Goal: Complete application form

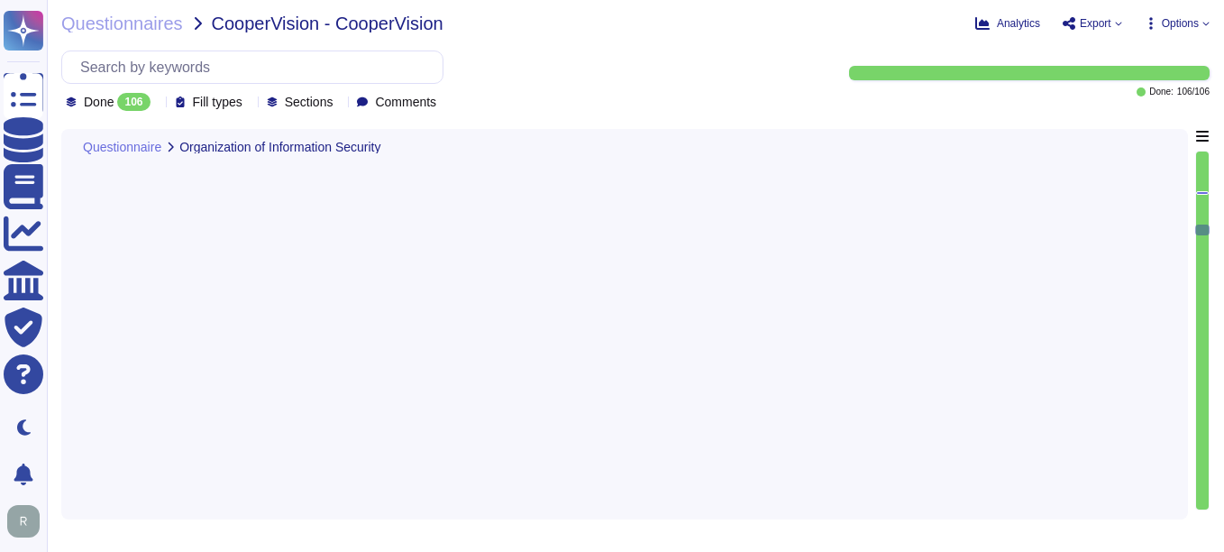
type textarea "Yes, our organization has appointed a data protection officer who is responsibl…"
type textarea "Yes, there is an information security function responsible for security initiat…"
type textarea "Yes, the organization has defined and documented security roles and responsibil…"
type textarea "Our organization maintains segregation of duties through a robust framework tha…"
type textarea "Yes, the organization has established policies and procedures to limit access t…"
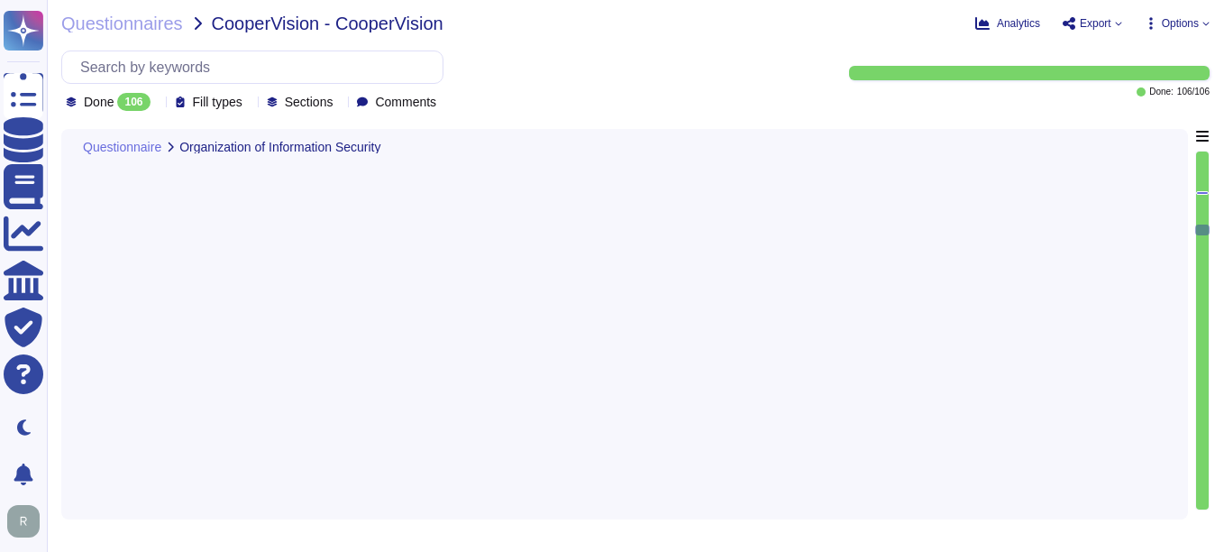
scroll to position [4401, 0]
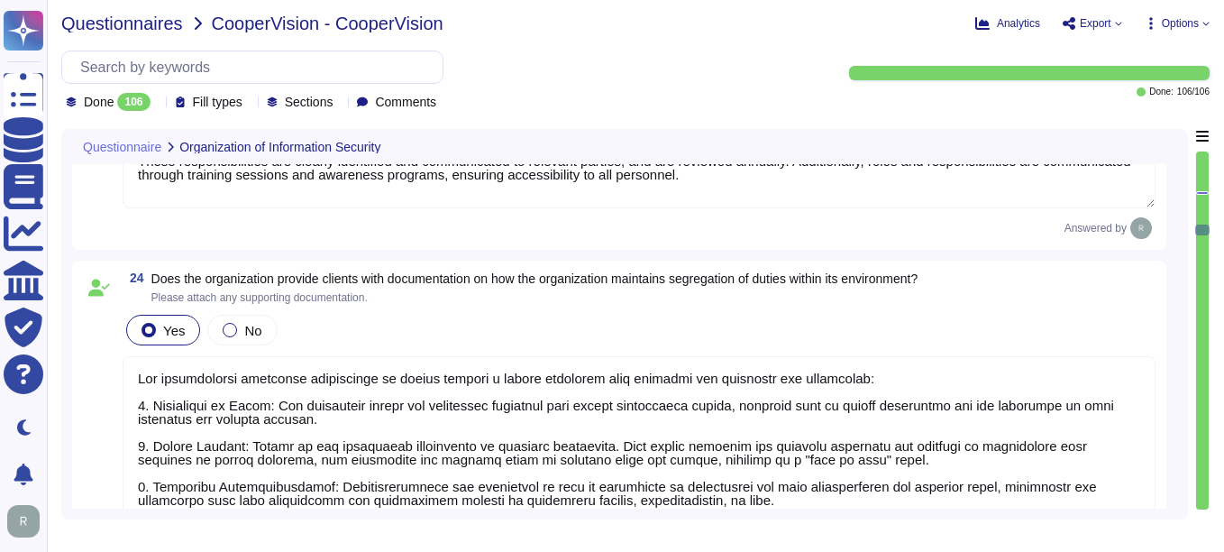
click at [123, 21] on span "Questionnaires" at bounding box center [122, 23] width 122 height 18
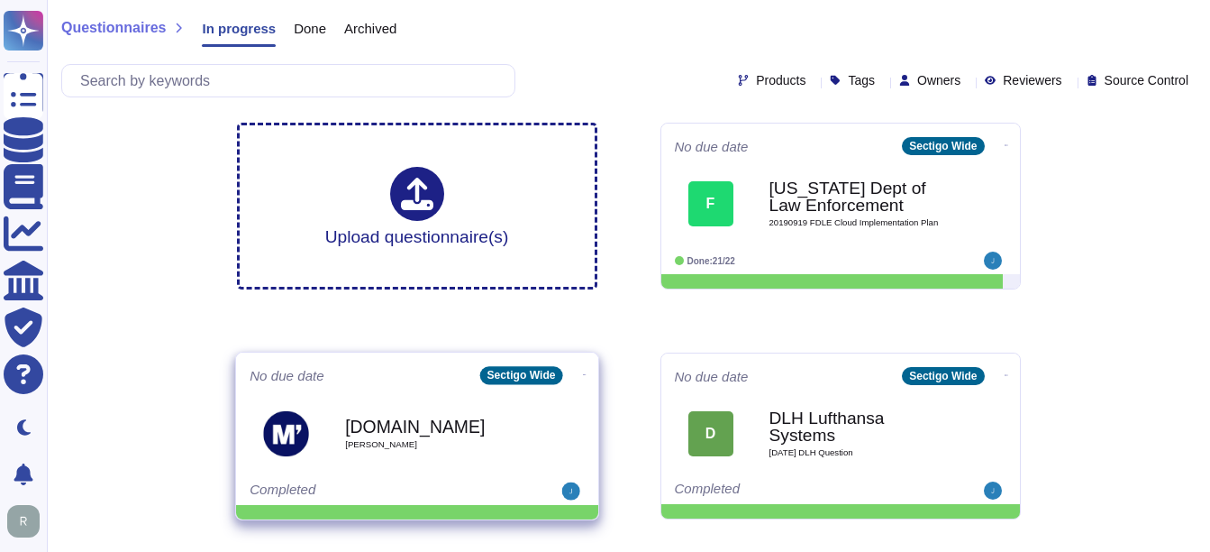
click at [350, 421] on b "[DOMAIN_NAME]" at bounding box center [436, 425] width 182 height 17
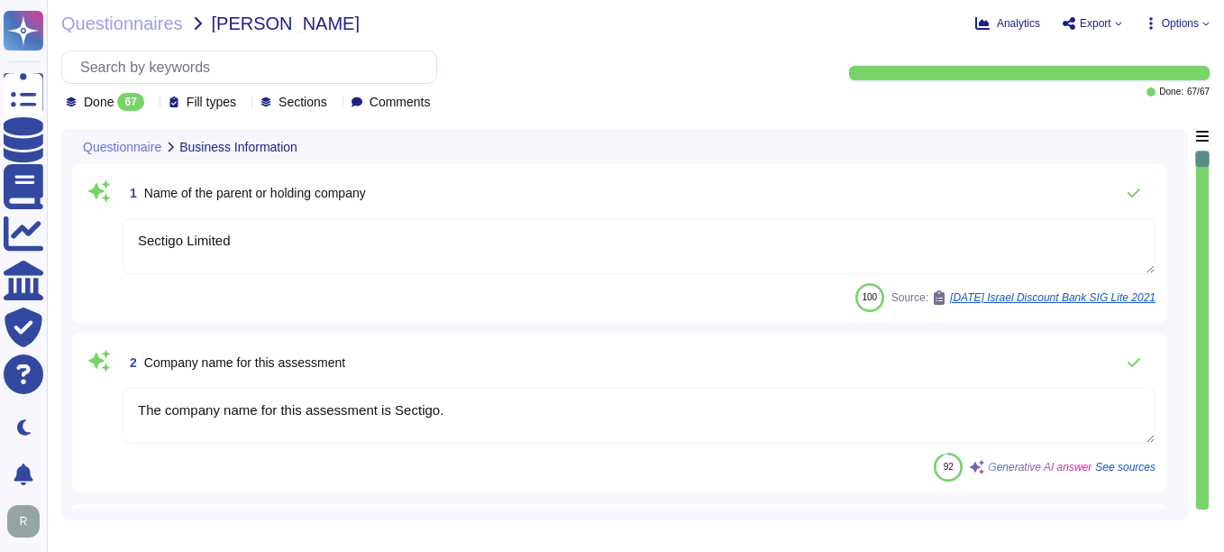
type textarea "Sectigo Limited"
type textarea "The company name for this assessment is Sectigo."
type textarea "The company has been in business for more than 25 years."
type textarea "The company currently has over 500 employees."
type textarea "No"
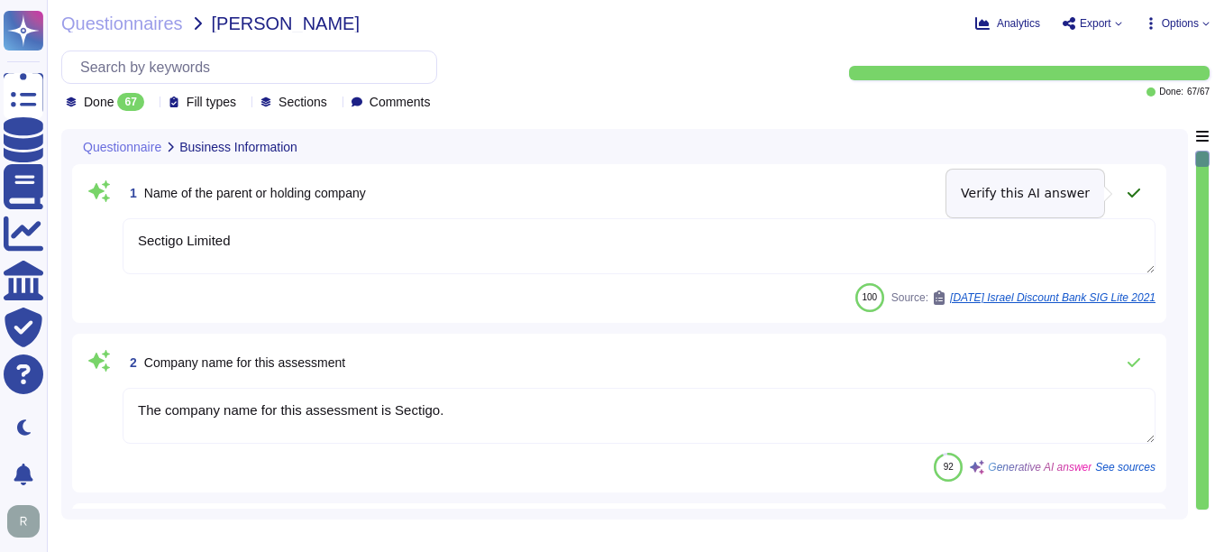
click at [1136, 190] on icon at bounding box center [1133, 193] width 14 height 14
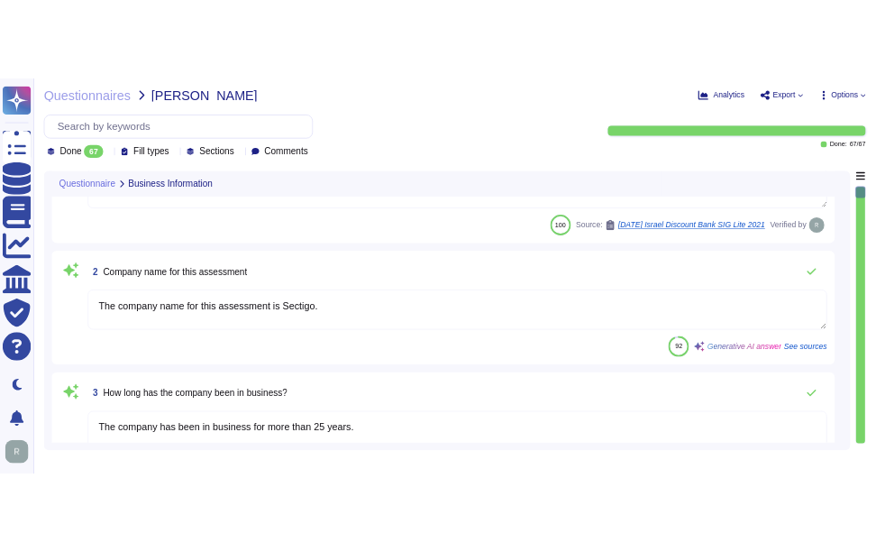
scroll to position [90, 0]
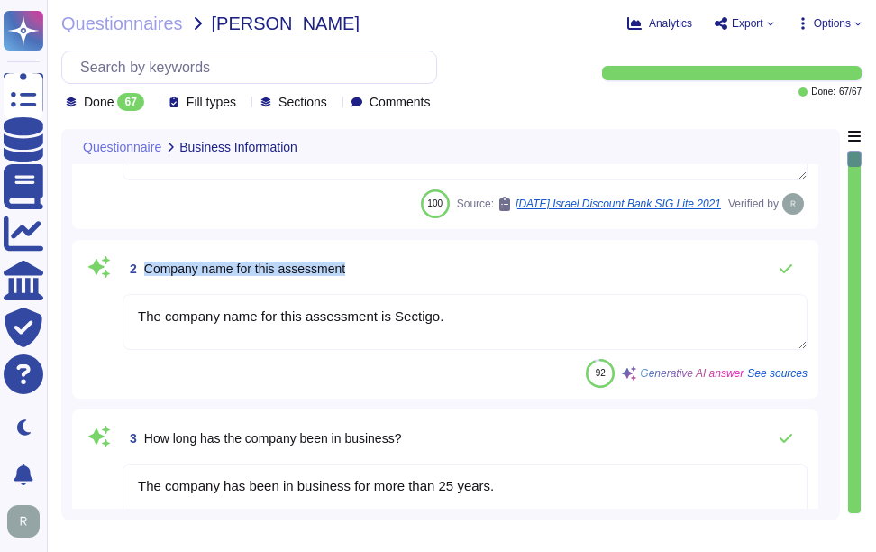
drag, startPoint x: 147, startPoint y: 265, endPoint x: 370, endPoint y: 282, distance: 224.2
click at [370, 282] on div "2 Company name for this assessment" at bounding box center [465, 269] width 685 height 36
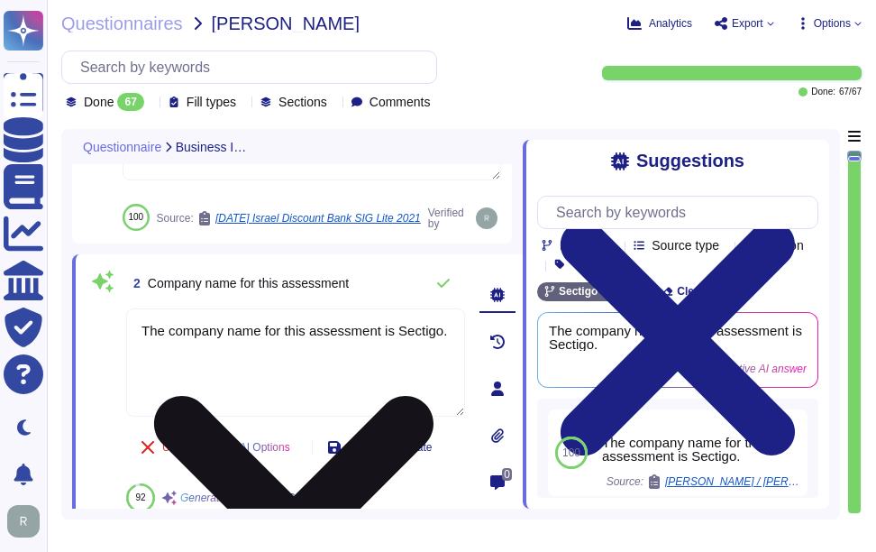
drag, startPoint x: 439, startPoint y: 331, endPoint x: 391, endPoint y: 331, distance: 47.8
click at [391, 331] on textarea "The company name for this assessment is Sectigo." at bounding box center [295, 362] width 339 height 108
paste textarea "Limited"
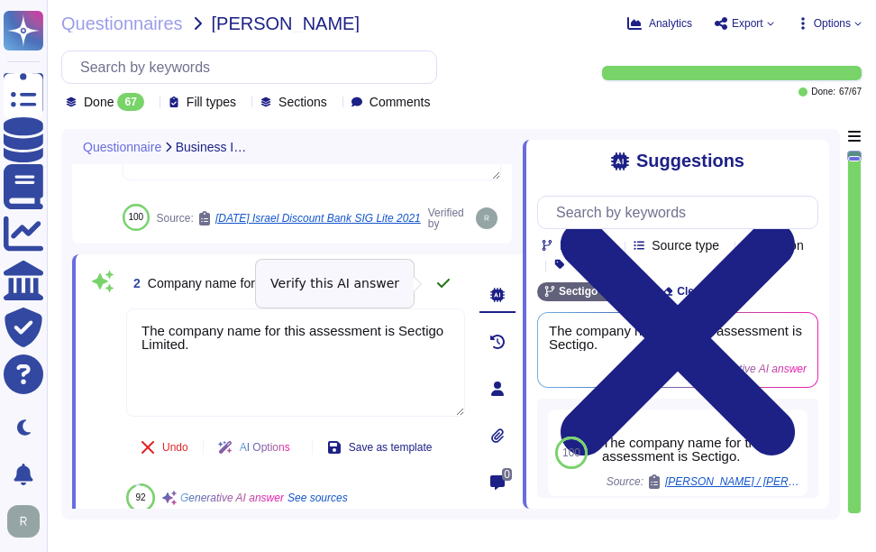
type textarea "The company name for this assessment is Sectigo Limited."
click at [447, 279] on icon at bounding box center [443, 283] width 14 height 14
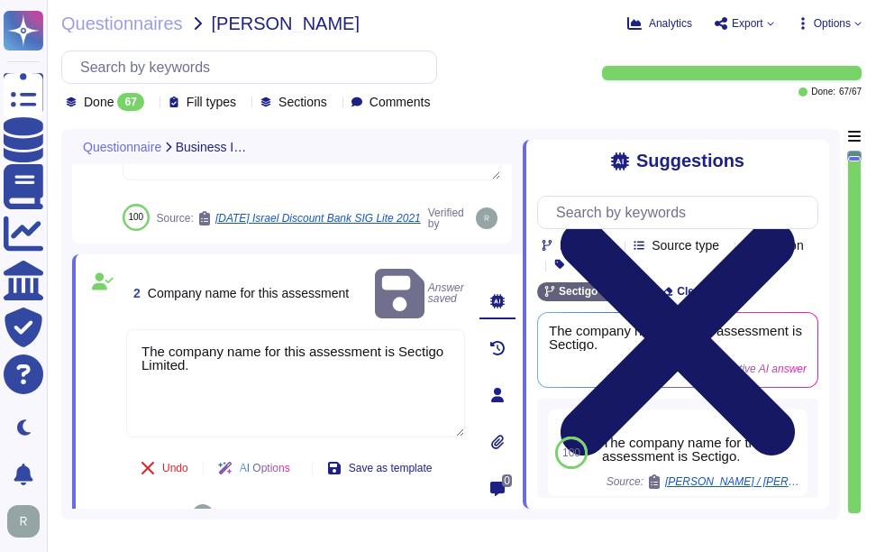
click at [795, 221] on icon at bounding box center [678, 338] width 234 height 234
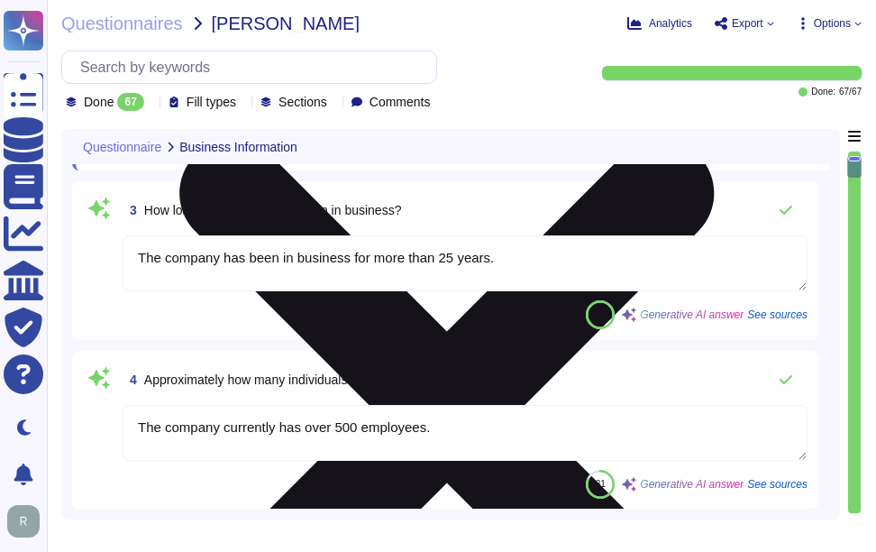
type textarea "Yes. Systems are located in [GEOGRAPHIC_DATA], [US_STATE] and [GEOGRAPHIC_DATA]…"
type textarea "Scoped Systems and Data are stored in the following locations: - [GEOGRAPHIC_DA…"
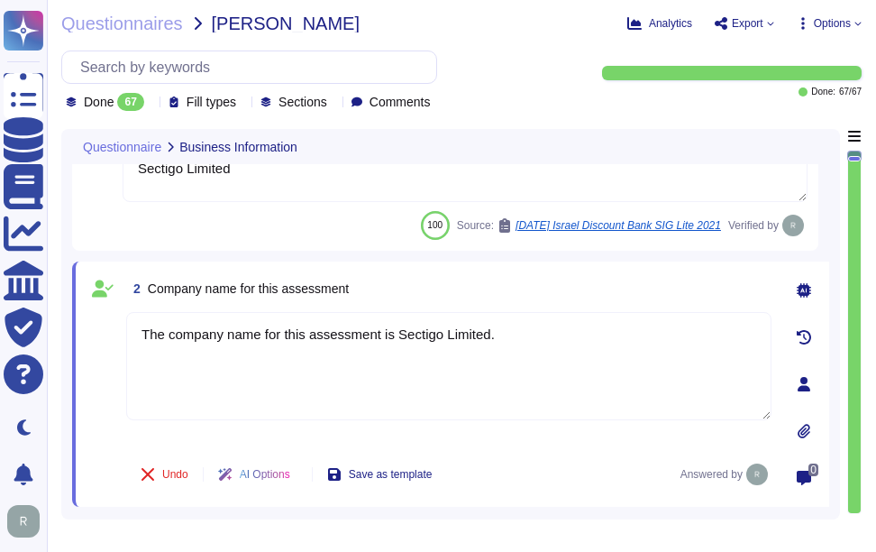
scroll to position [0, 0]
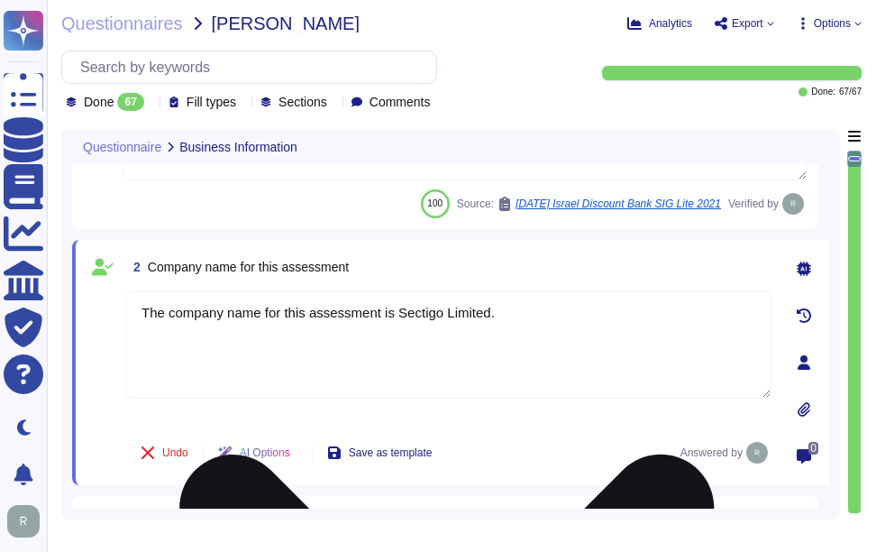
type textarea "No"
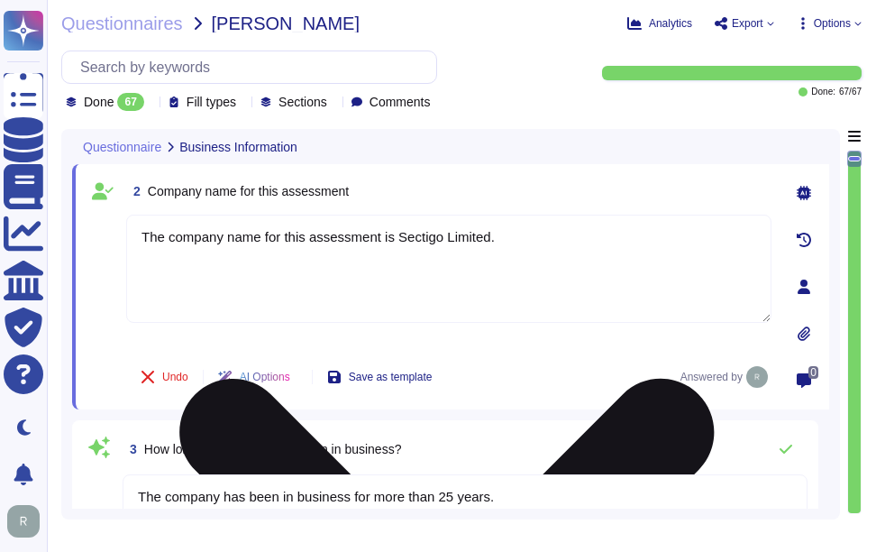
type textarea "Yes. Systems are located in [GEOGRAPHIC_DATA], [US_STATE] and [GEOGRAPHIC_DATA]…"
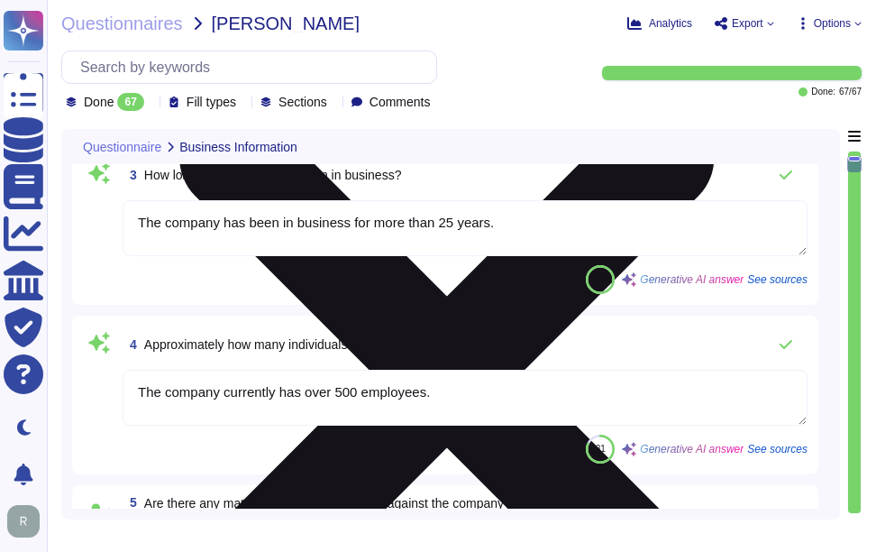
scroll to position [451, 0]
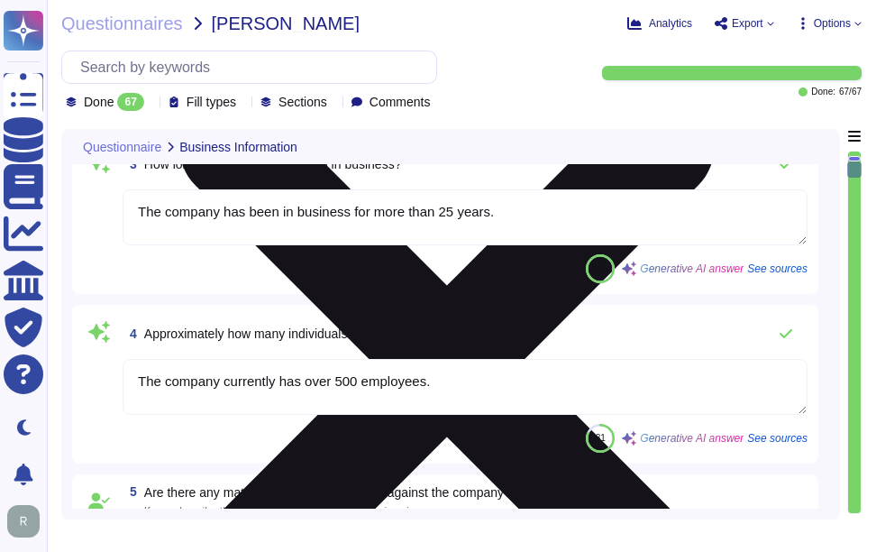
type textarea "Scoped Systems and Data are stored in the following locations: - [GEOGRAPHIC_DA…"
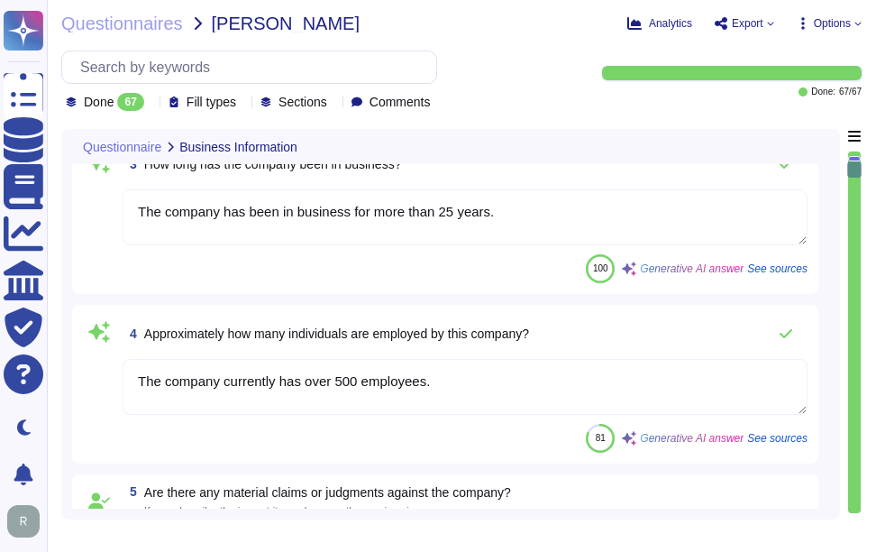
scroll to position [0, 0]
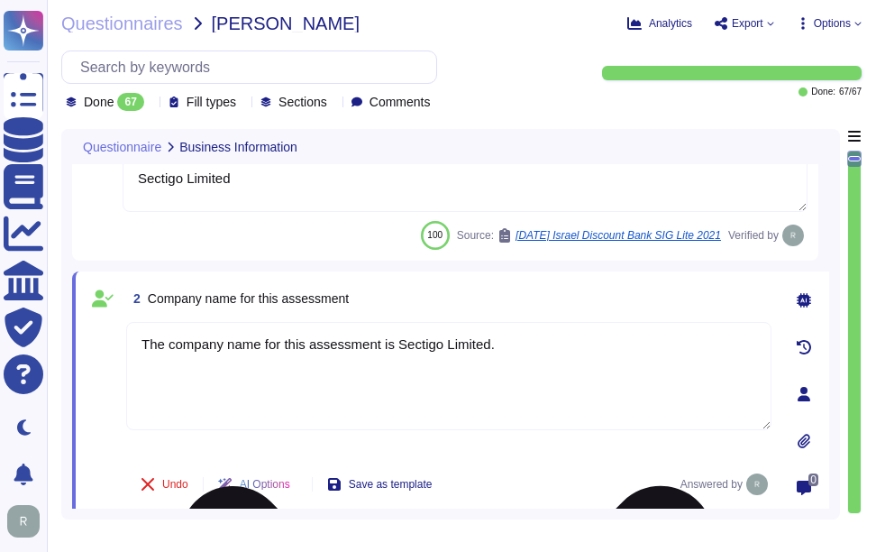
type textarea "No"
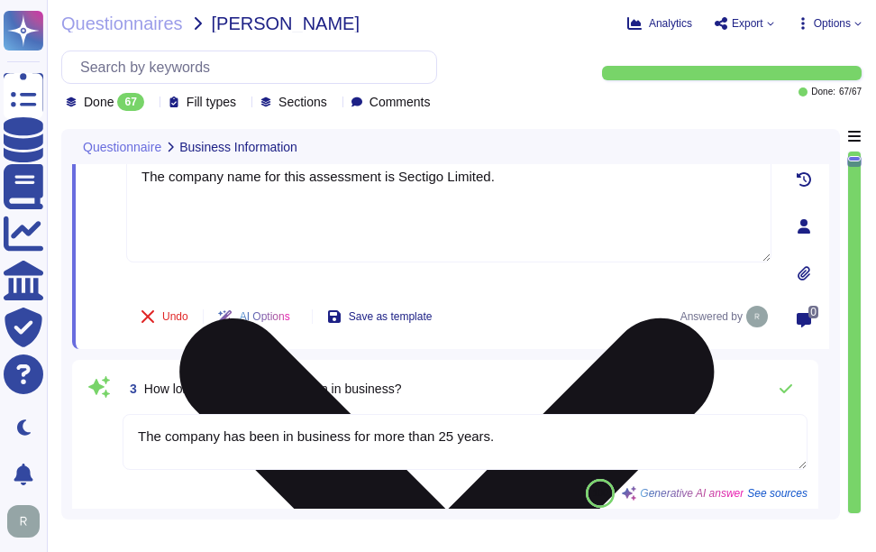
scroll to position [270, 0]
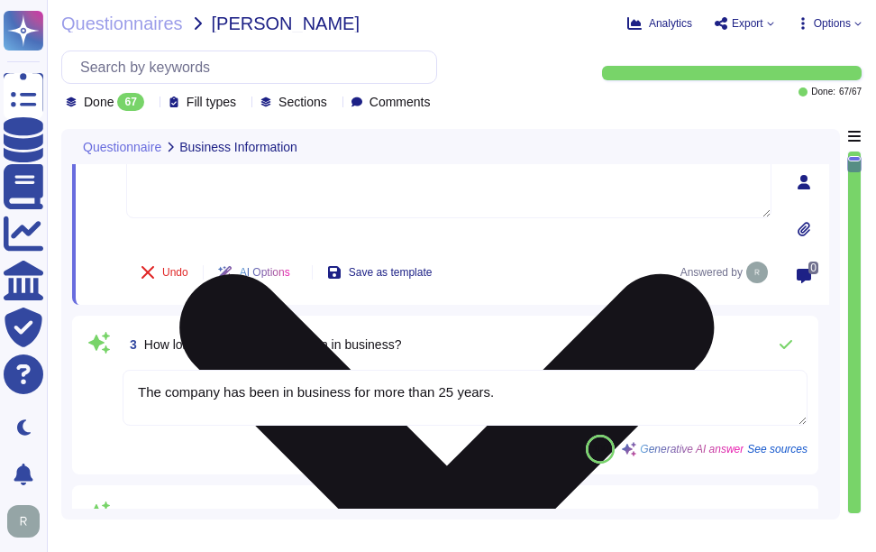
type textarea "Yes. Systems are located in [GEOGRAPHIC_DATA], [US_STATE] and [GEOGRAPHIC_DATA]…"
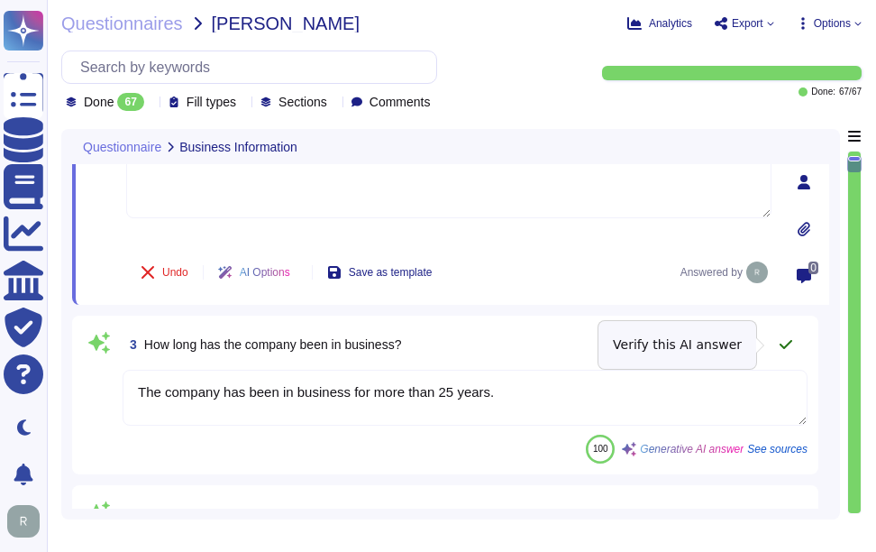
click at [788, 343] on icon at bounding box center [786, 344] width 13 height 9
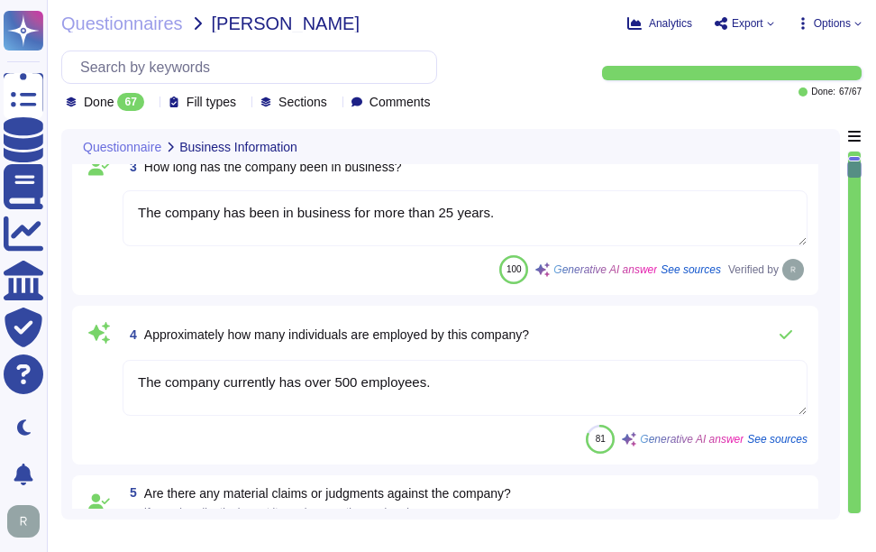
type textarea "Scoped Systems and Data are stored in the following locations: - [GEOGRAPHIC_DA…"
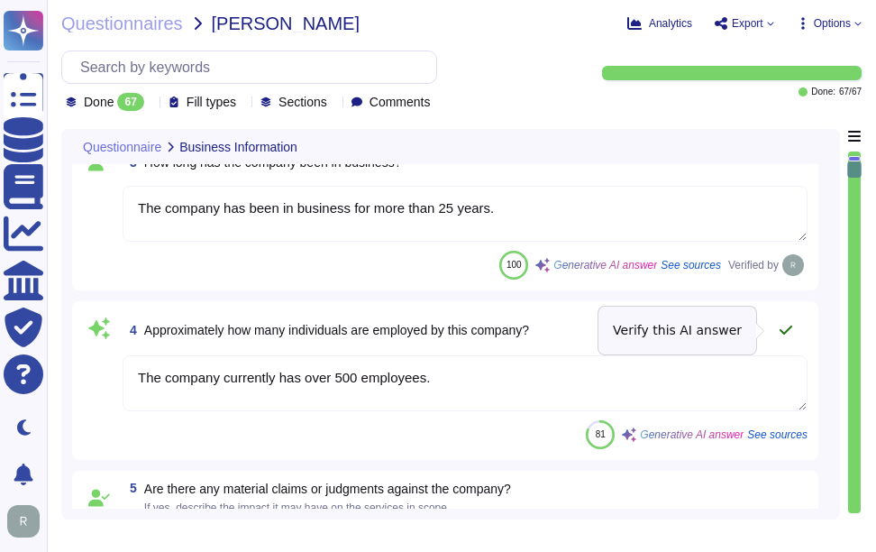
click at [789, 328] on icon at bounding box center [786, 329] width 13 height 9
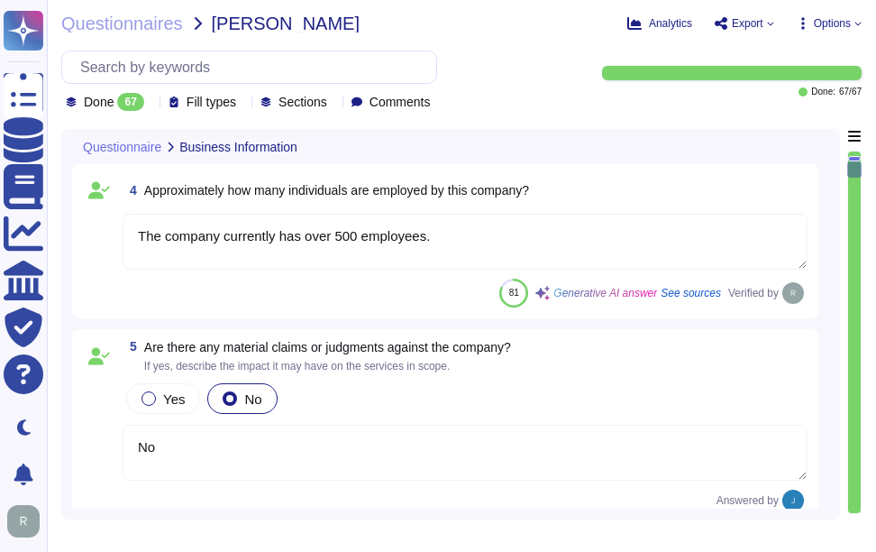
scroll to position [721, 0]
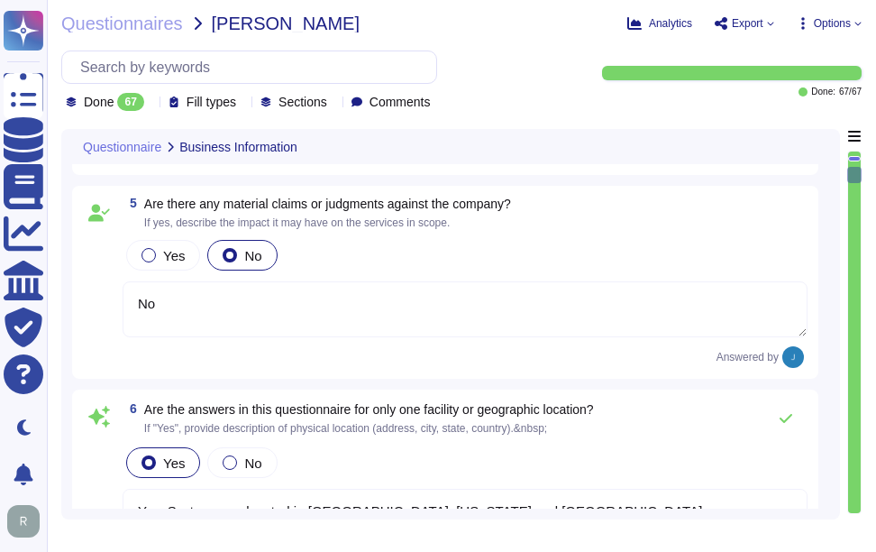
type textarea "The service being provided is a Software as a Service (SaaS)."
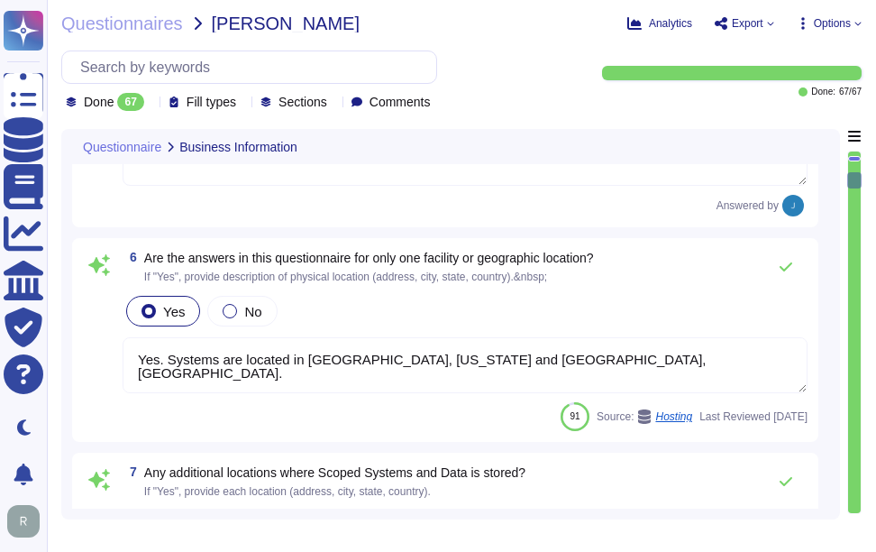
type textarea "Yes, we provide software applications as part of our service, which we develop …"
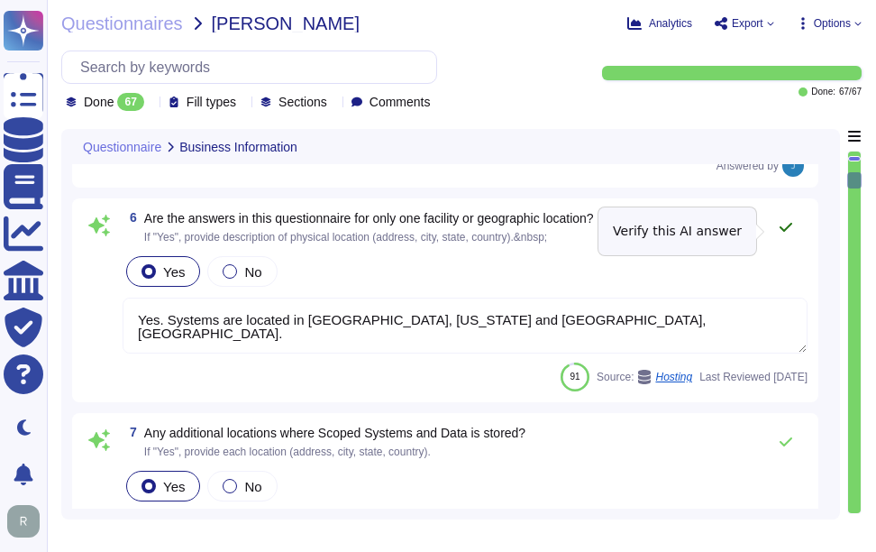
click at [790, 232] on icon at bounding box center [786, 227] width 14 height 14
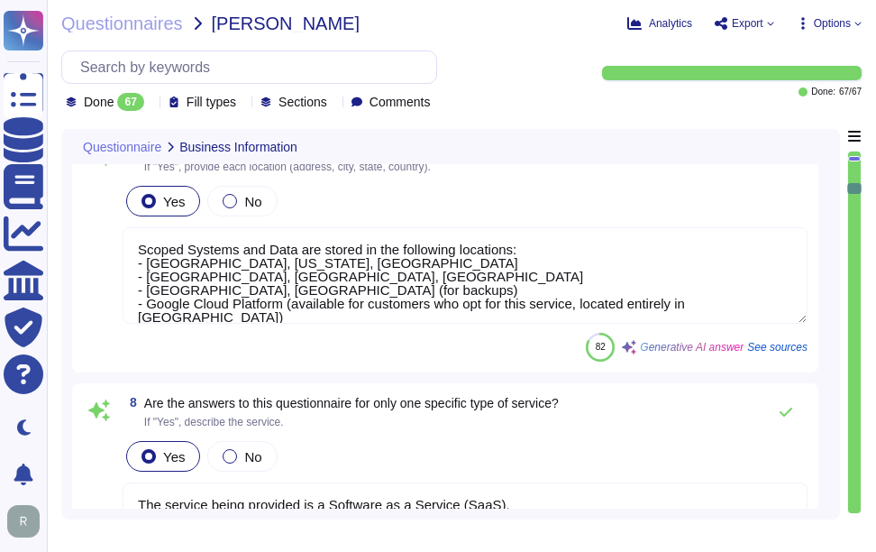
scroll to position [1081, 0]
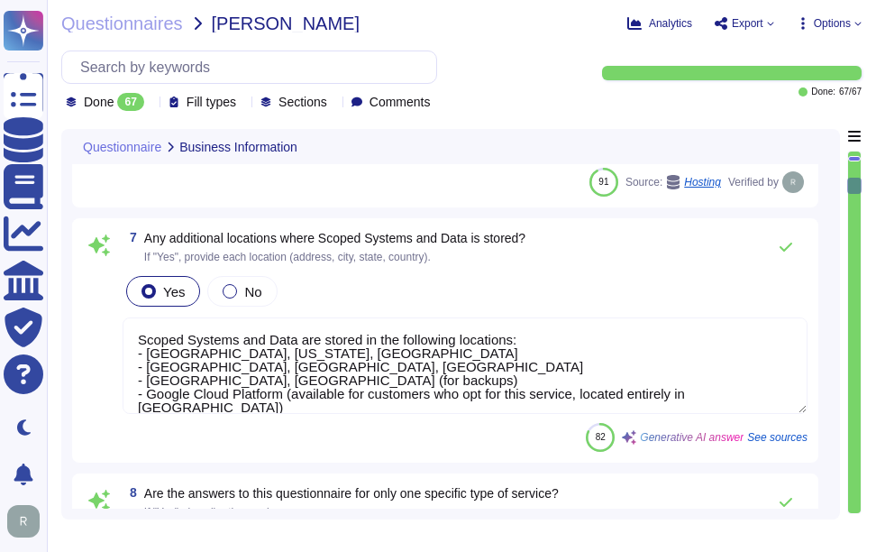
click at [562, 372] on textarea "Scoped Systems and Data are stored in the following locations: - [GEOGRAPHIC_DA…" at bounding box center [465, 365] width 685 height 96
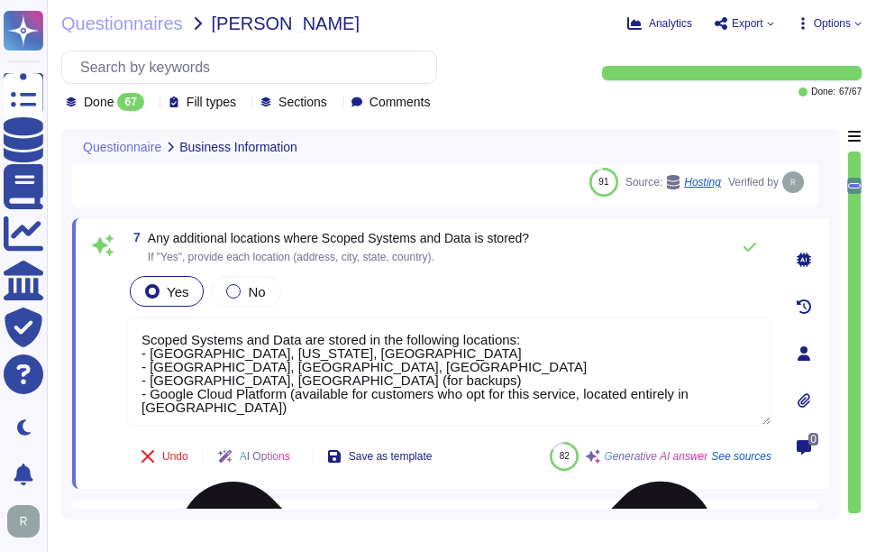
click at [562, 372] on textarea "Scoped Systems and Data are stored in the following locations: - [GEOGRAPHIC_DA…" at bounding box center [448, 371] width 645 height 108
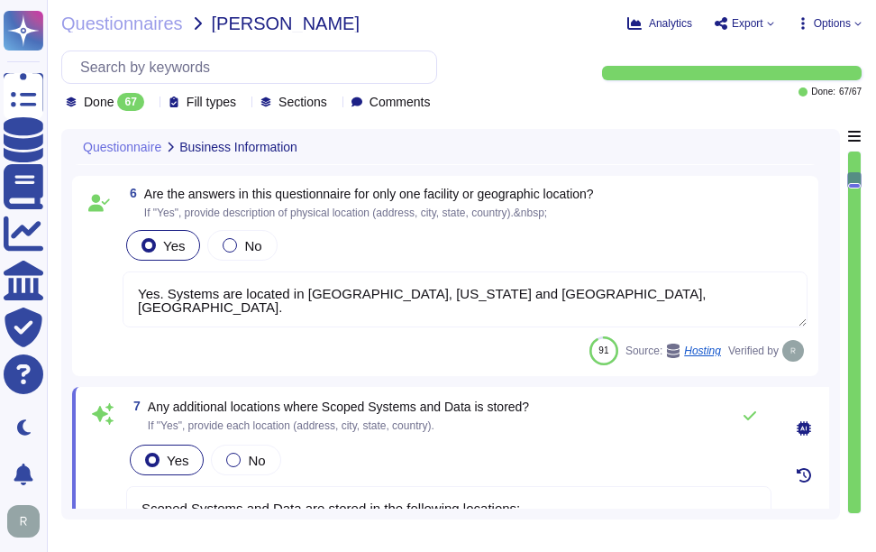
type textarea "The company has been in business for more than 25 years."
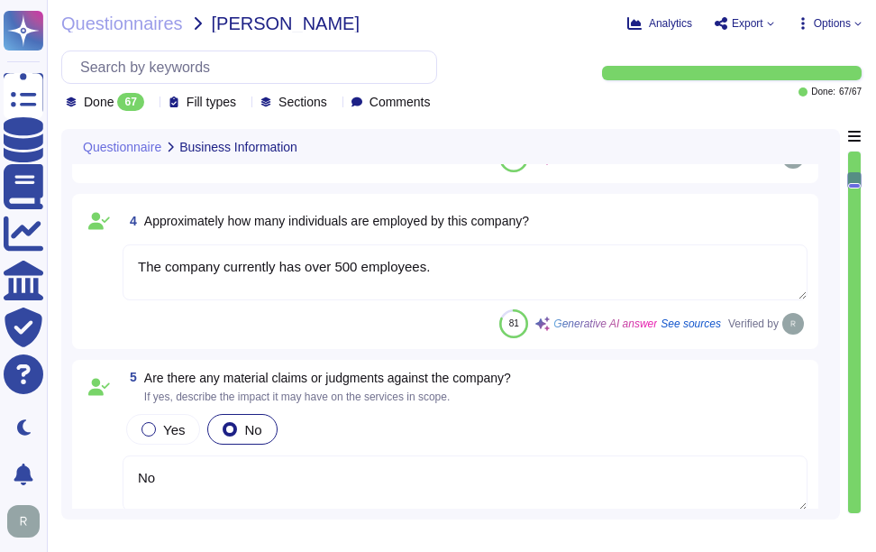
scroll to position [267, 0]
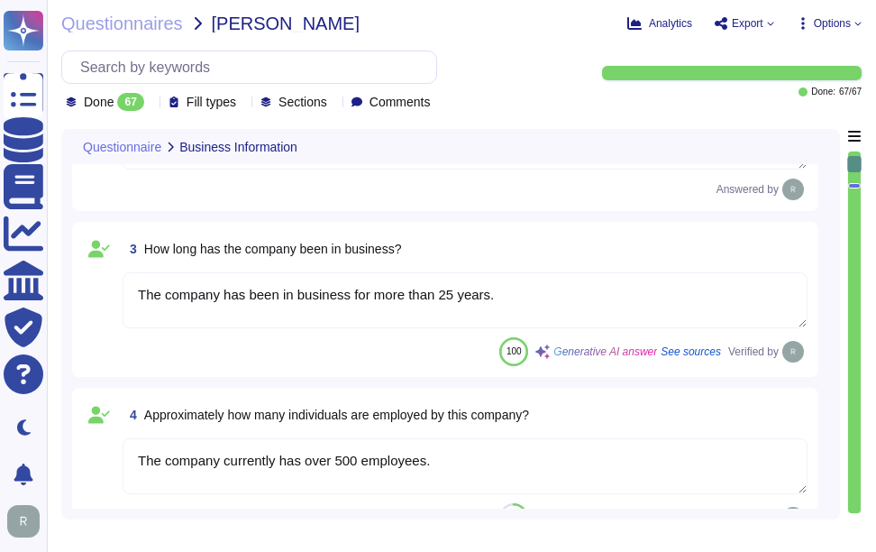
type textarea "Sectigo Limited"
type textarea "The company name for this assessment is Sectigo Limited."
type textarea "Scoped Systems and Data are stored in the following locations: - [GEOGRAPHIC_DA…"
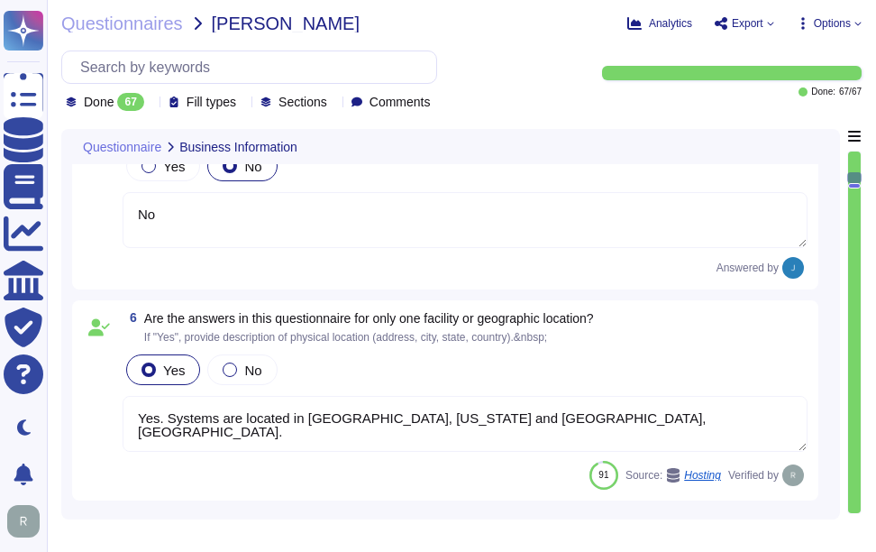
type textarea "The service being provided is a Software as a Service (SaaS)."
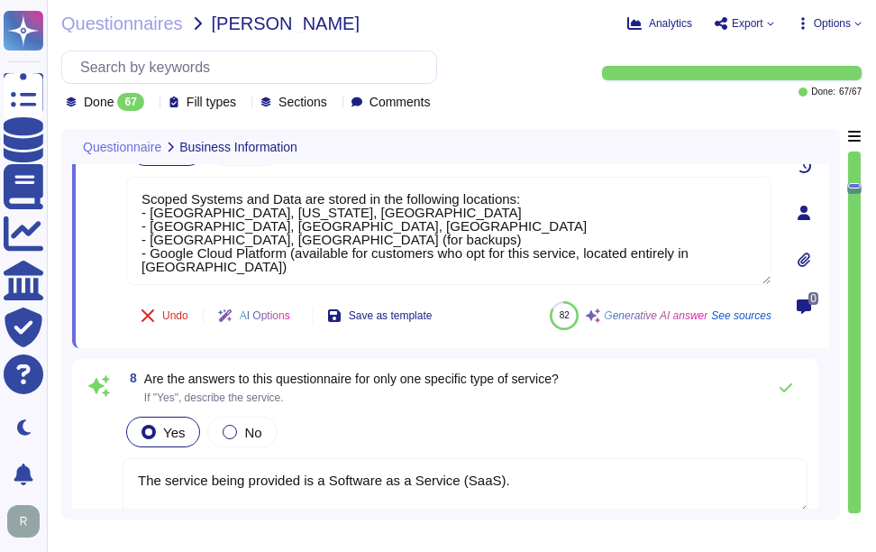
type textarea "Yes, we provide software applications as part of our service, which we develop …"
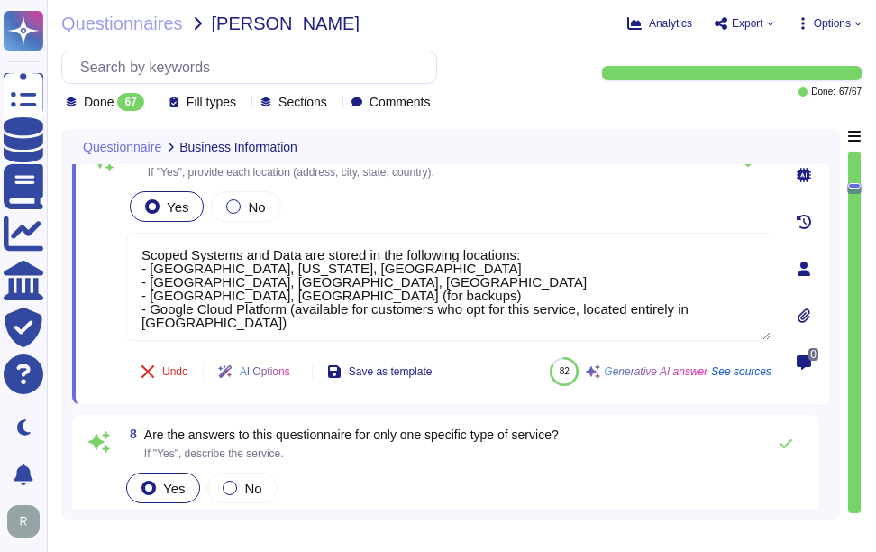
scroll to position [1028, 0]
